Goal: Task Accomplishment & Management: Use online tool/utility

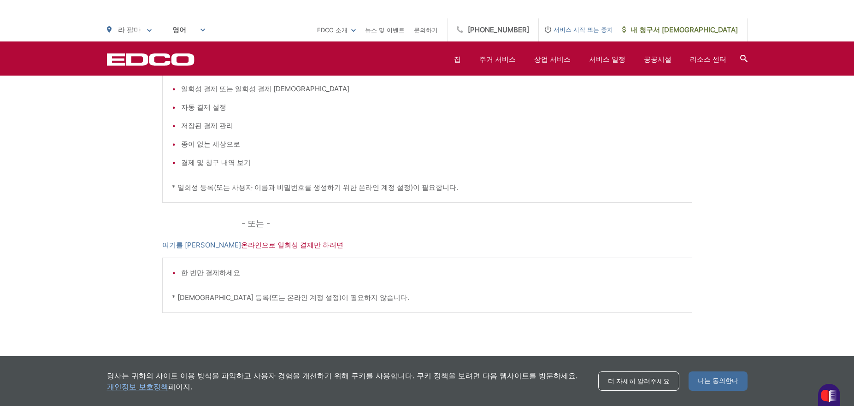
scroll to position [221, 0]
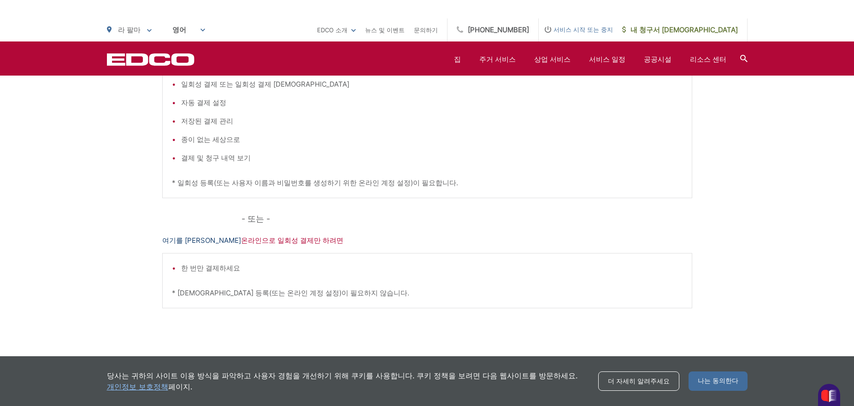
click at [194, 241] on font "여기를 [PERSON_NAME]" at bounding box center [201, 240] width 79 height 9
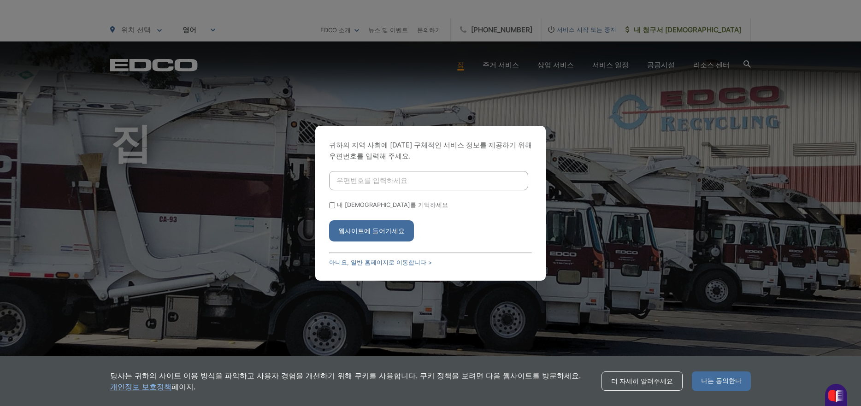
click at [397, 176] on input "우편번호를 입력하세요" at bounding box center [428, 180] width 199 height 19
type input "90638"
click at [330, 204] on input "내 [DEMOGRAPHIC_DATA]를 기억하세요" at bounding box center [332, 205] width 6 height 6
checkbox input "true"
click at [372, 232] on font "웹사이트에 들어가세요" at bounding box center [371, 231] width 66 height 8
